Goal: Navigation & Orientation: Find specific page/section

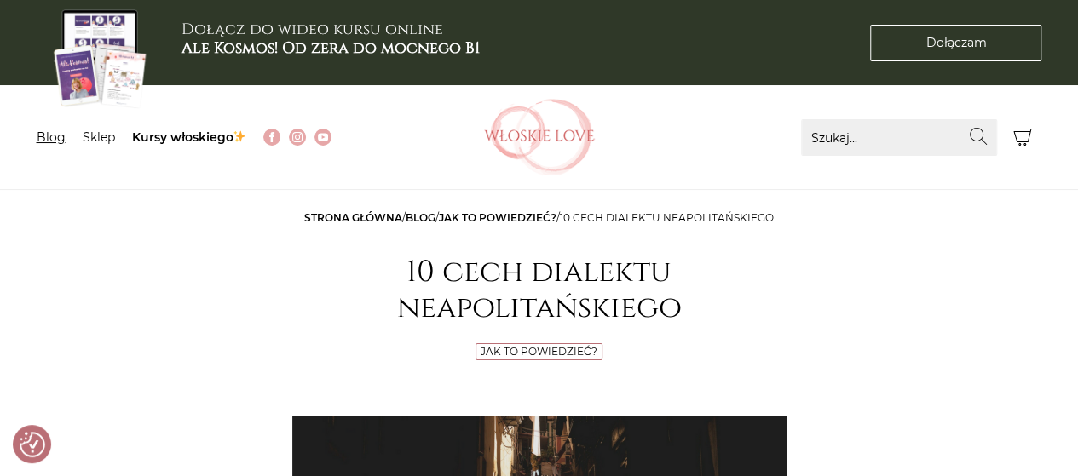
click at [48, 136] on link "Blog" at bounding box center [51, 137] width 29 height 15
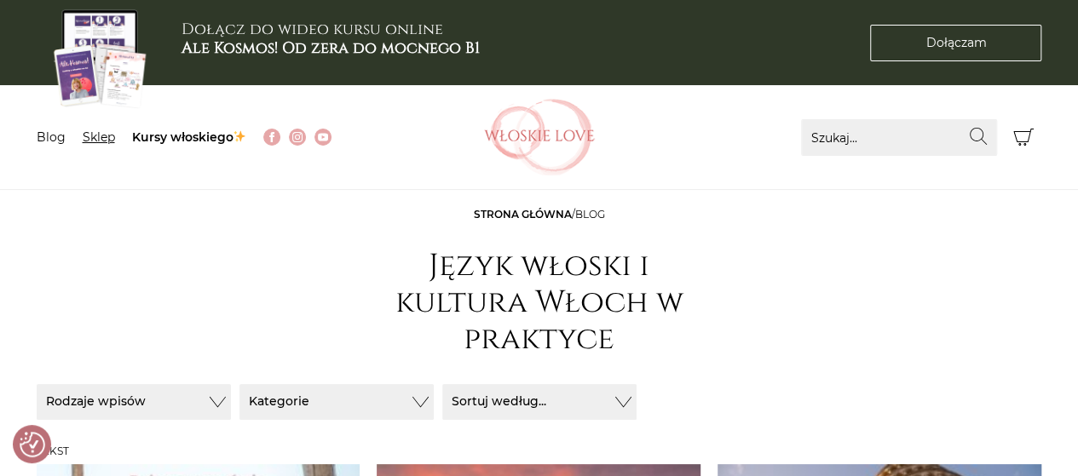
click at [113, 142] on link "Sklep" at bounding box center [99, 137] width 32 height 15
click at [203, 143] on link "Kursy włoskiego" at bounding box center [189, 137] width 115 height 15
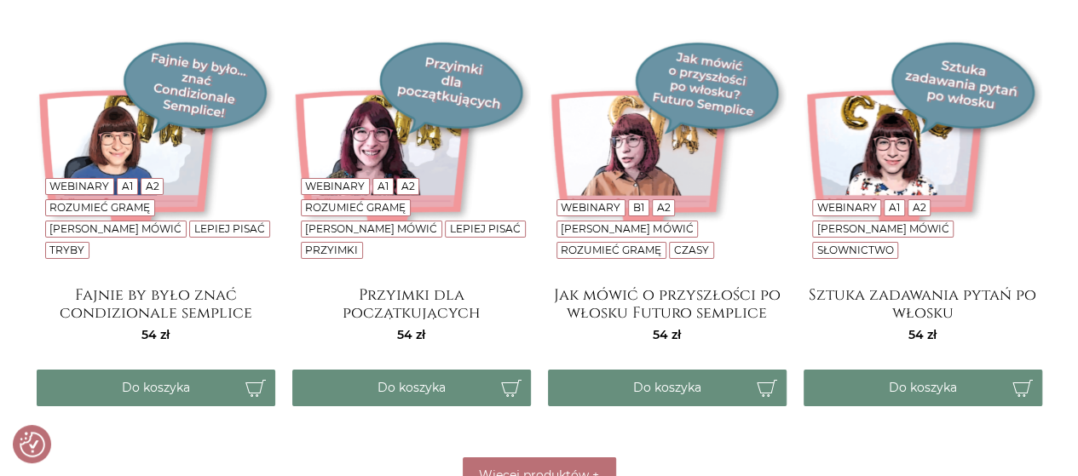
scroll to position [2301, 0]
